Goal: Task Accomplishment & Management: Use online tool/utility

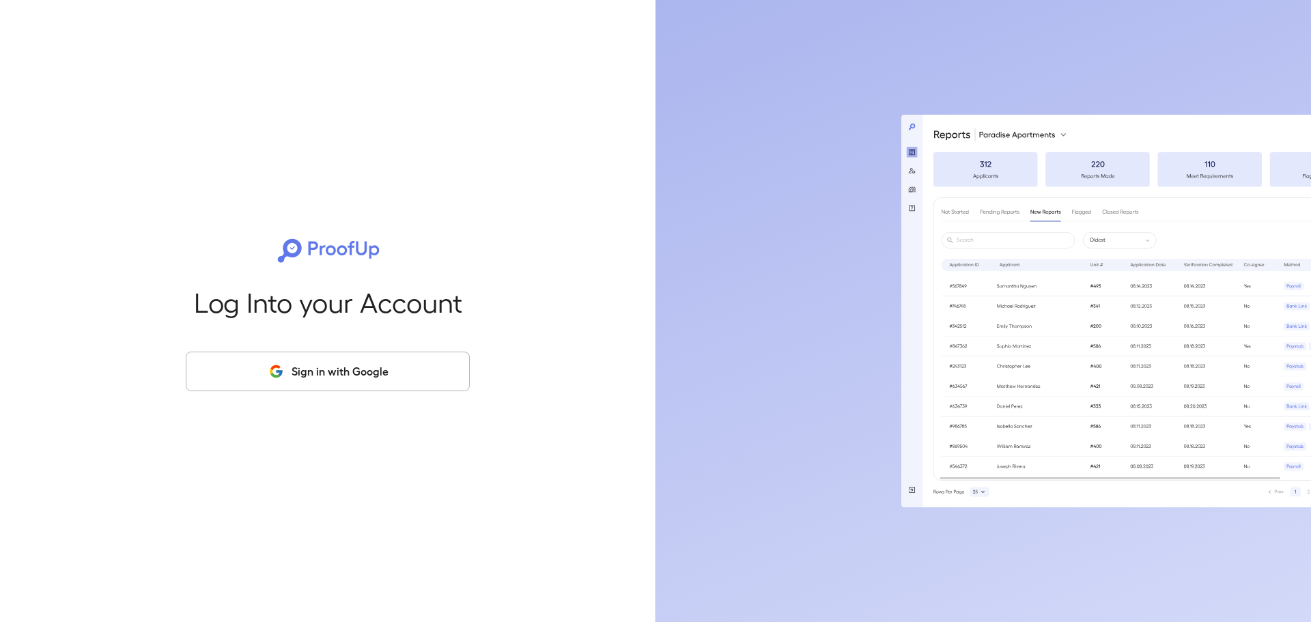
click at [357, 367] on button "Sign in with Google" at bounding box center [328, 372] width 284 height 40
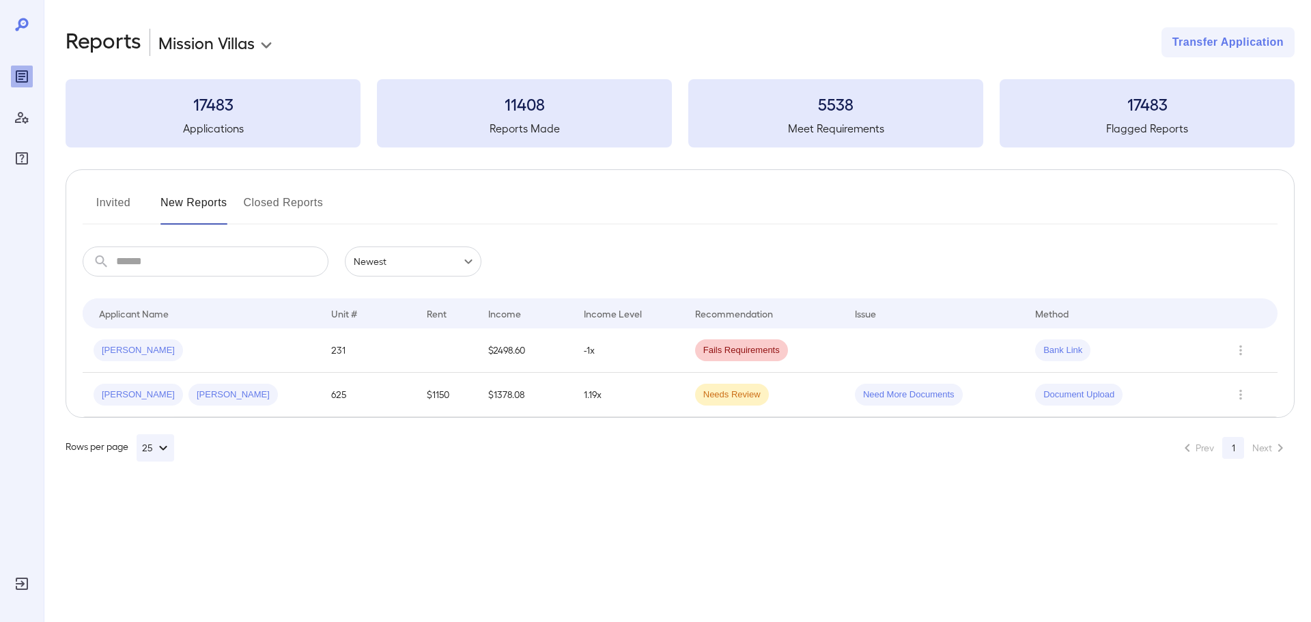
click at [104, 200] on button "Invited" at bounding box center [113, 208] width 61 height 33
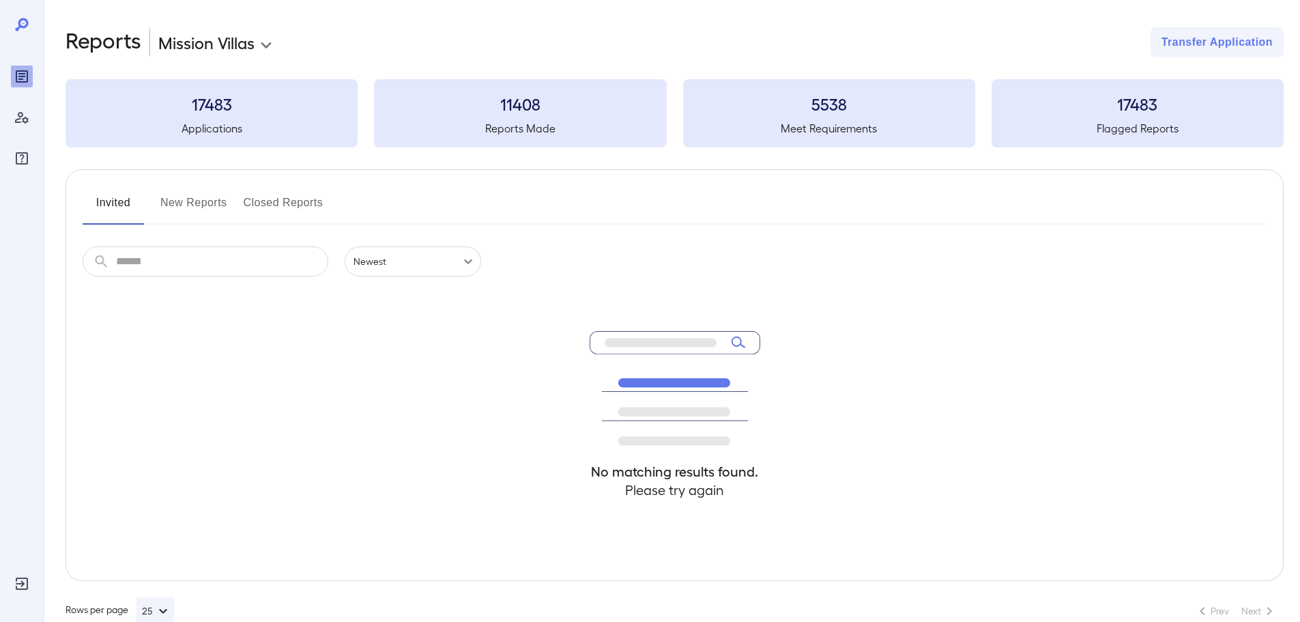
click at [209, 199] on button "New Reports" at bounding box center [193, 208] width 67 height 33
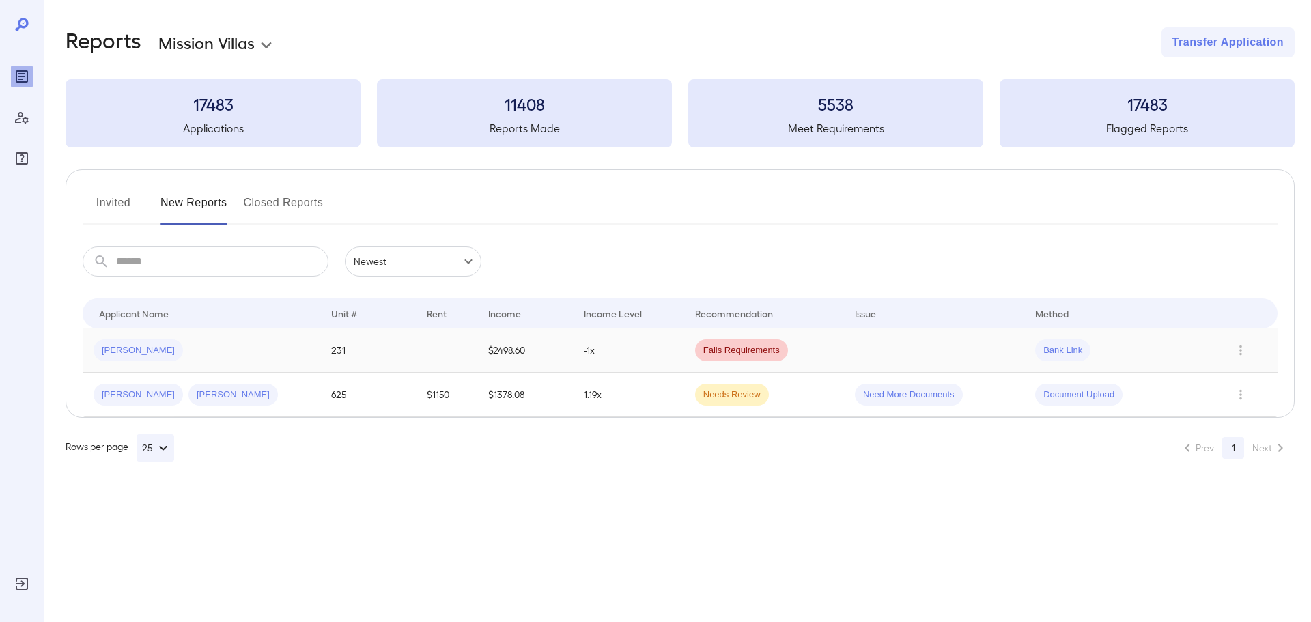
click at [638, 347] on td "-1x" at bounding box center [628, 350] width 111 height 44
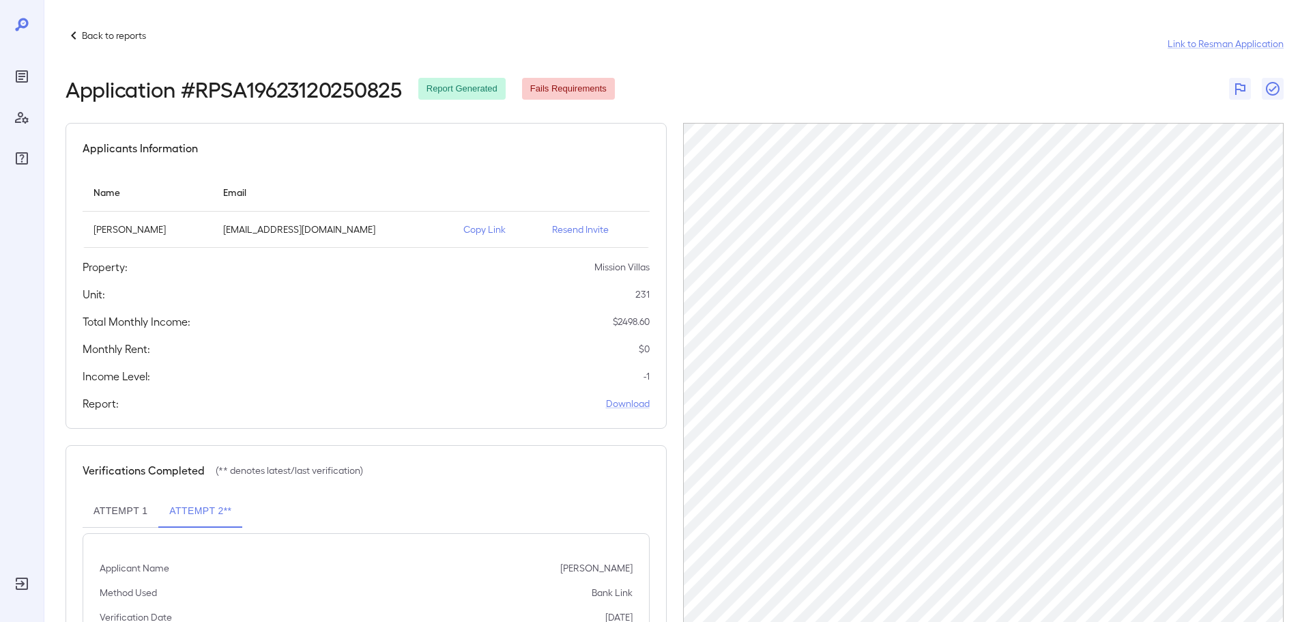
click at [128, 510] on button "Attempt 1" at bounding box center [121, 511] width 76 height 33
click at [74, 32] on icon at bounding box center [73, 35] width 5 height 8
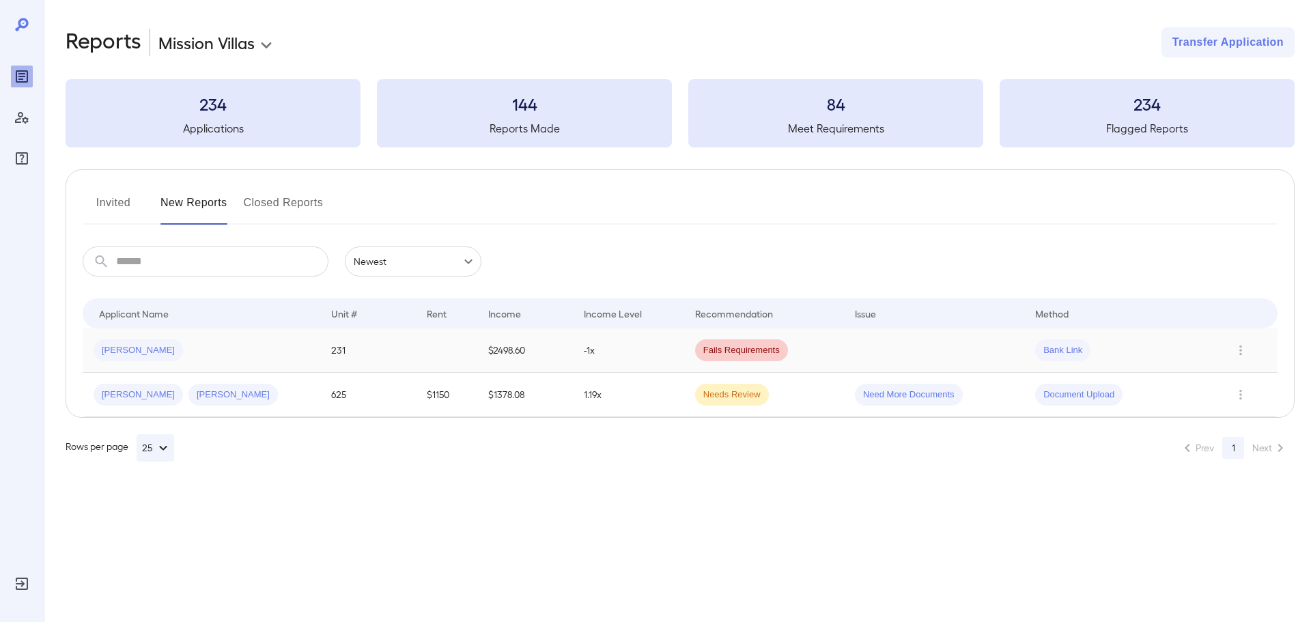
click at [324, 356] on td "231" at bounding box center [367, 350] width 95 height 44
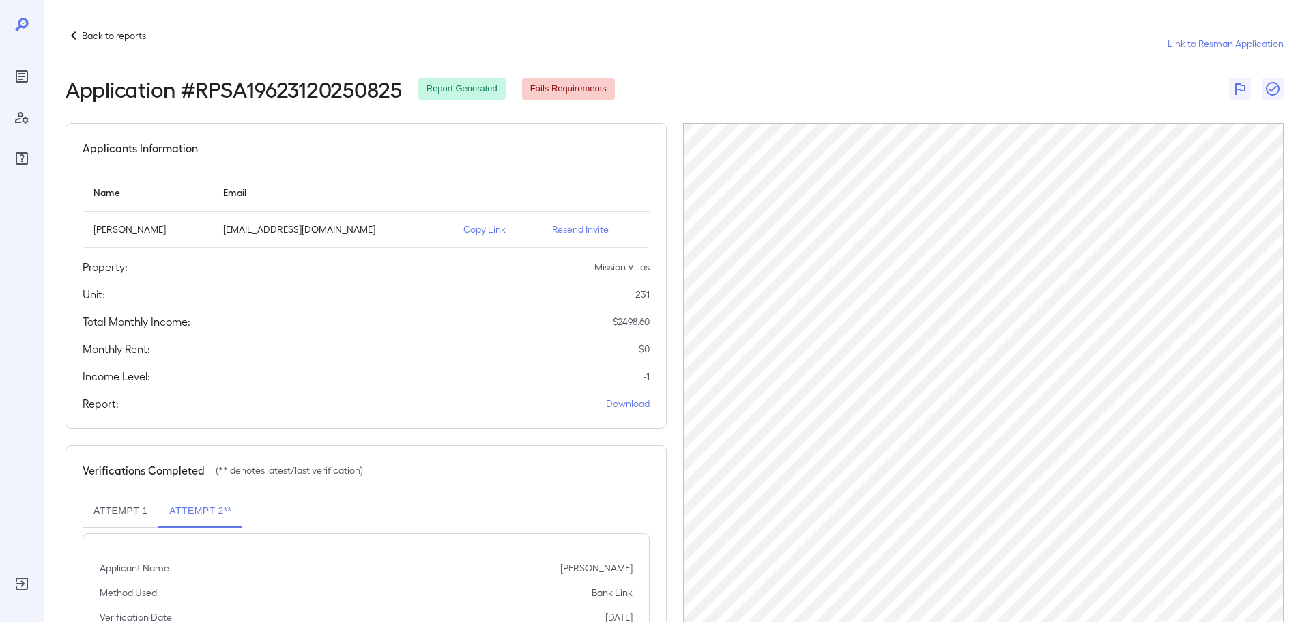
click at [485, 232] on p "Copy Link" at bounding box center [496, 230] width 67 height 14
click at [76, 33] on icon at bounding box center [74, 35] width 16 height 16
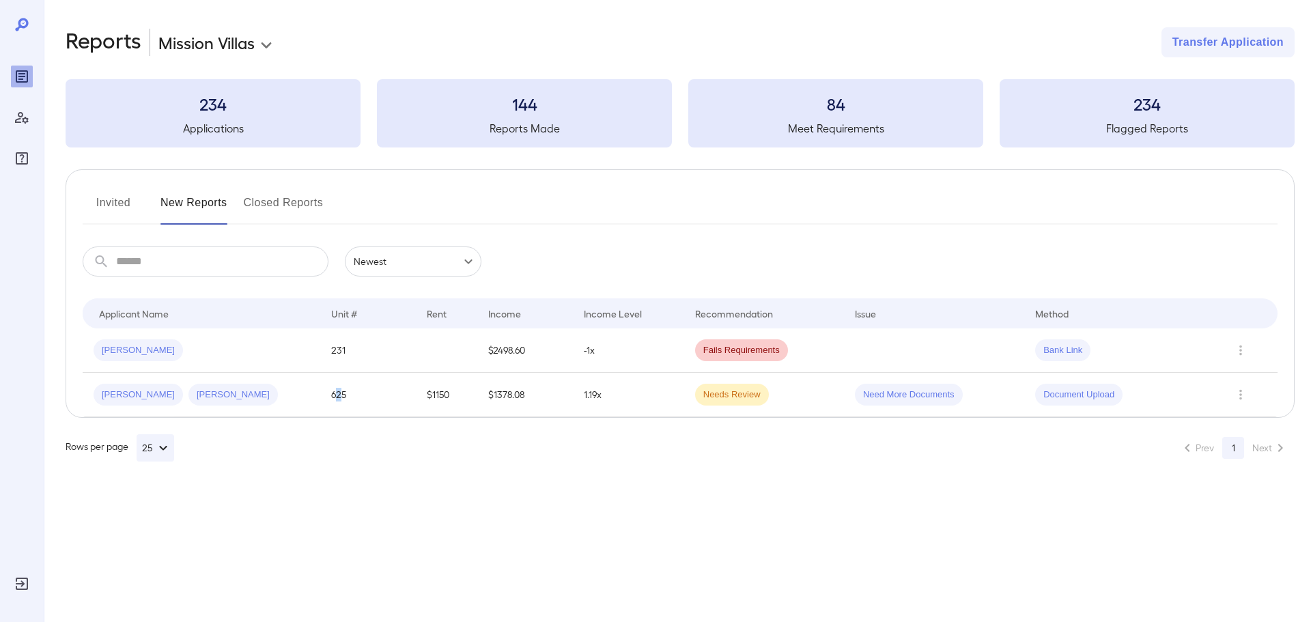
click at [339, 392] on td "625" at bounding box center [367, 395] width 95 height 44
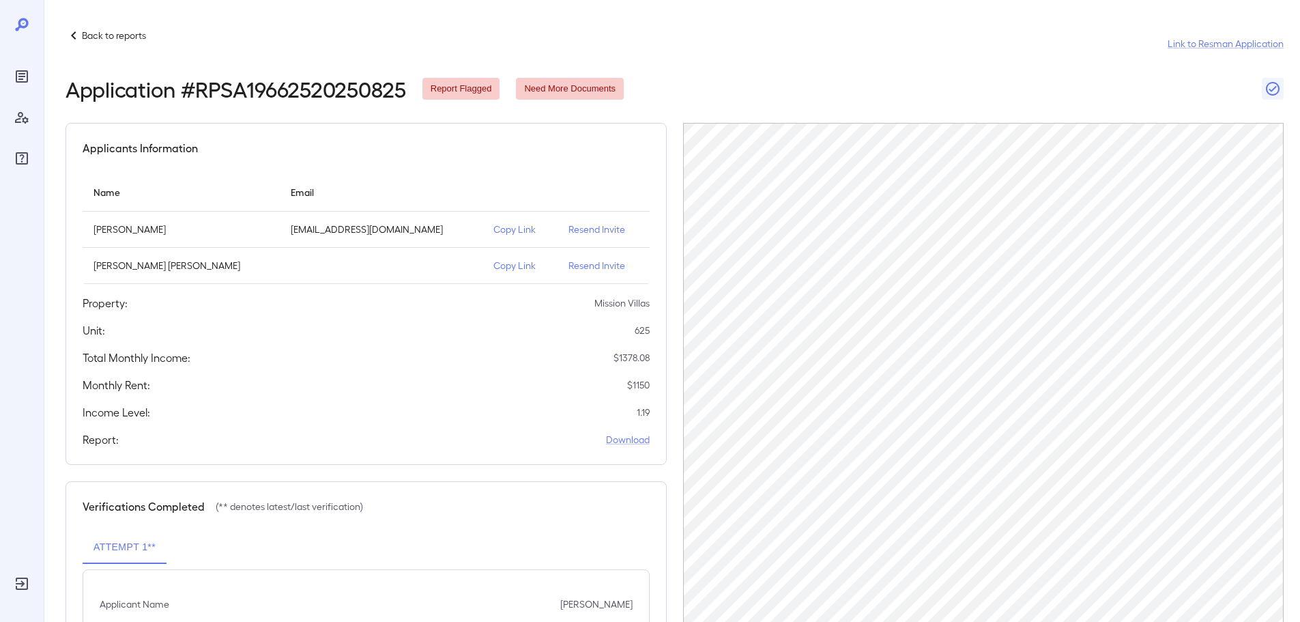
click at [72, 31] on icon at bounding box center [74, 35] width 16 height 16
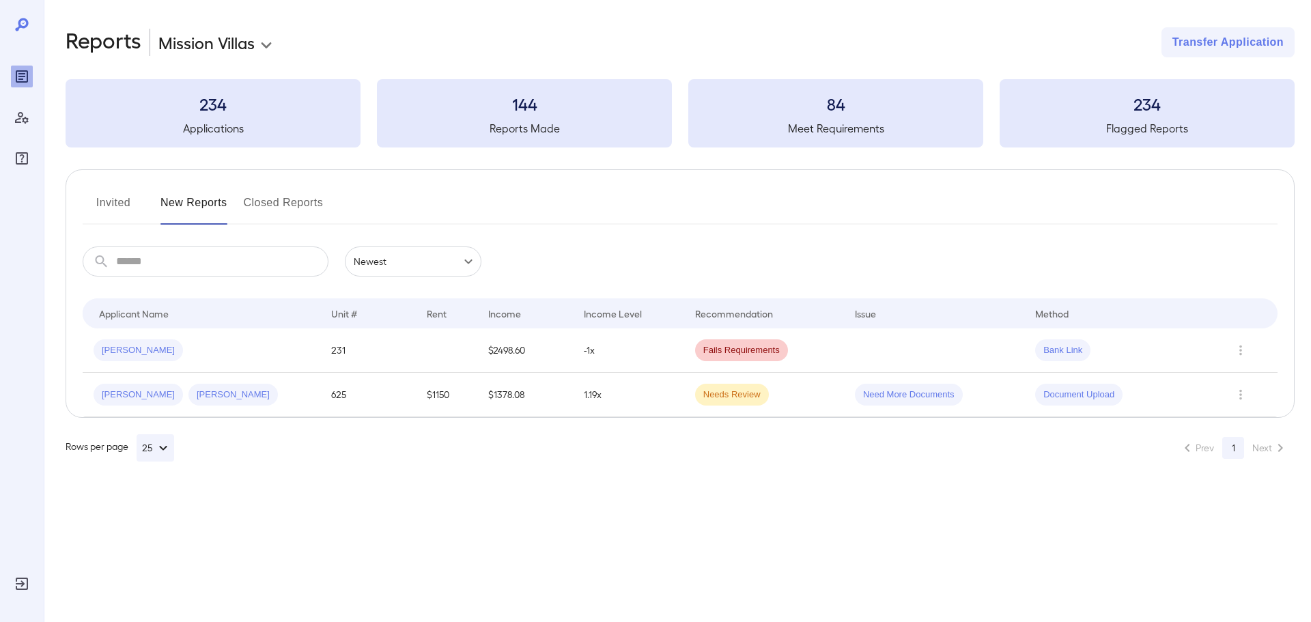
click at [520, 515] on div "**********" at bounding box center [655, 311] width 1311 height 622
